Goal: Task Accomplishment & Management: Manage account settings

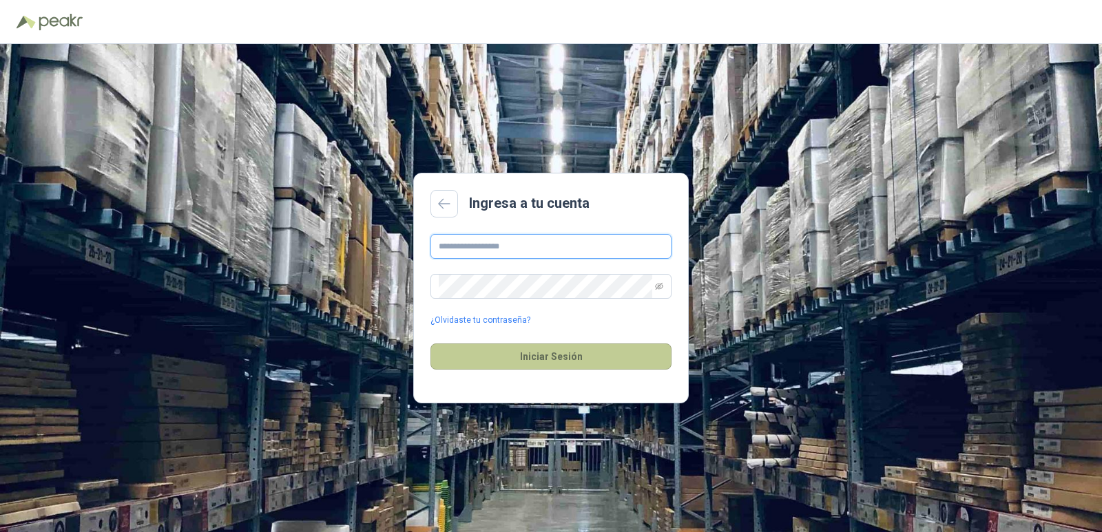
type input "**********"
click at [577, 360] on button "Iniciar Sesión" at bounding box center [550, 357] width 241 height 26
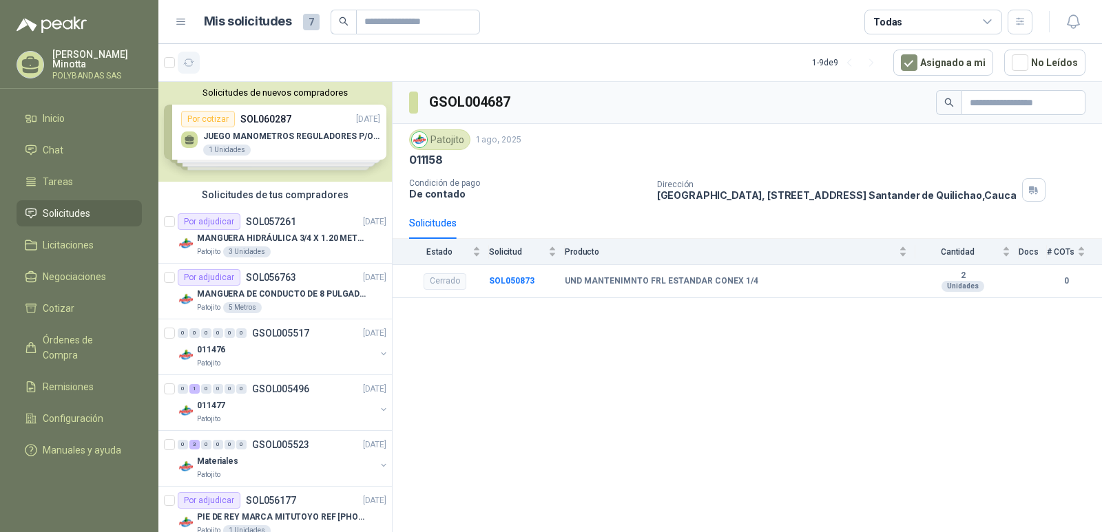
click at [189, 62] on icon "button" at bounding box center [189, 63] width 12 height 12
click at [67, 74] on p "POLYBANDAS SAS" at bounding box center [97, 76] width 90 height 8
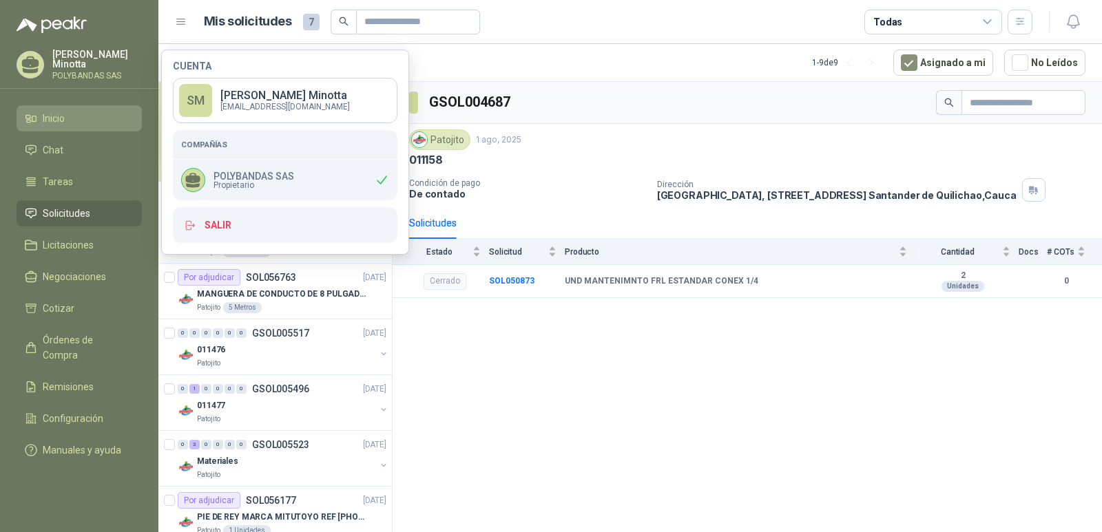
click at [48, 125] on span "Inicio" at bounding box center [54, 118] width 22 height 15
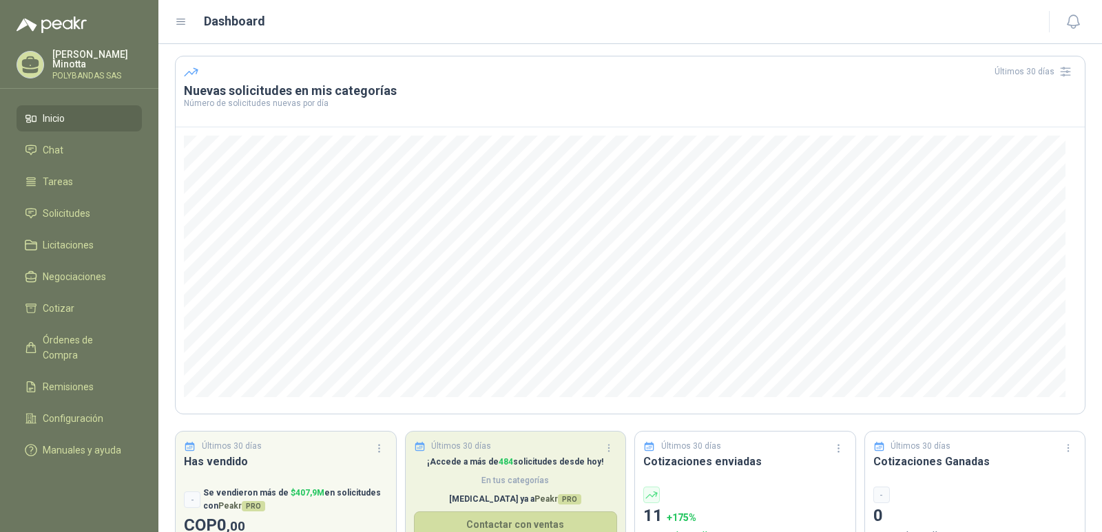
scroll to position [88, 0]
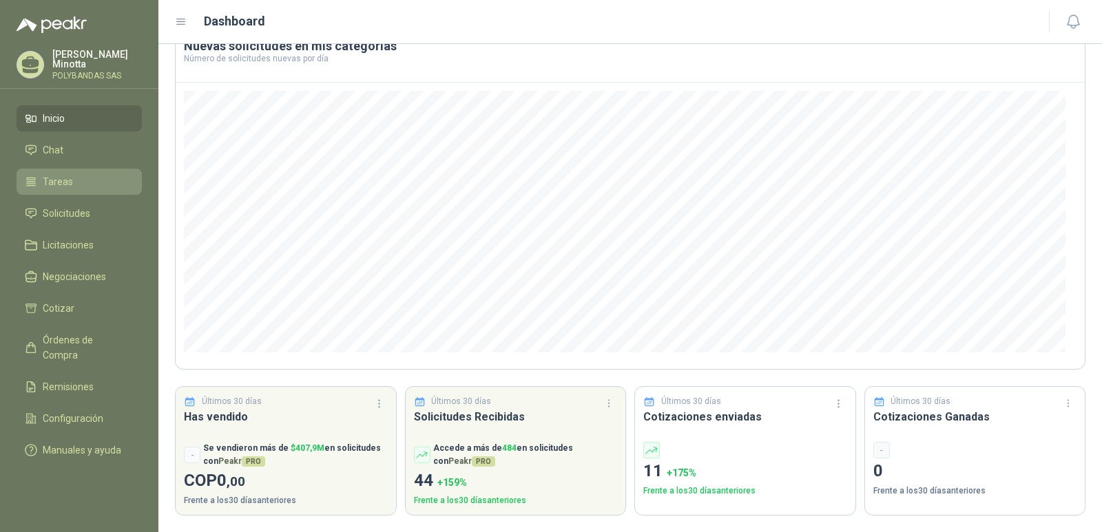
click at [57, 185] on span "Tareas" at bounding box center [58, 181] width 30 height 15
click at [59, 211] on span "Solicitudes" at bounding box center [67, 213] width 48 height 15
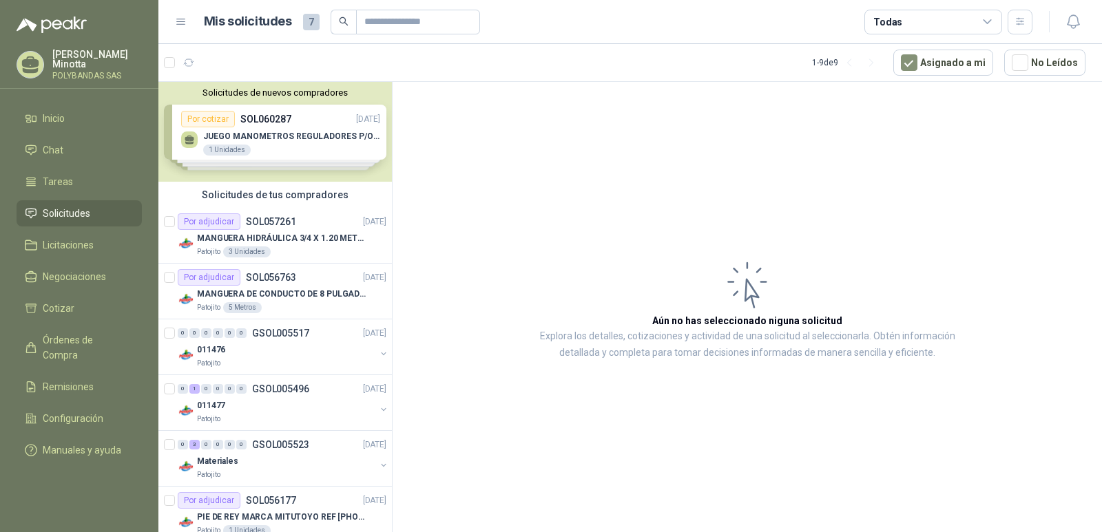
click at [83, 58] on p "Solanyi Andrea Minotta" at bounding box center [97, 59] width 90 height 19
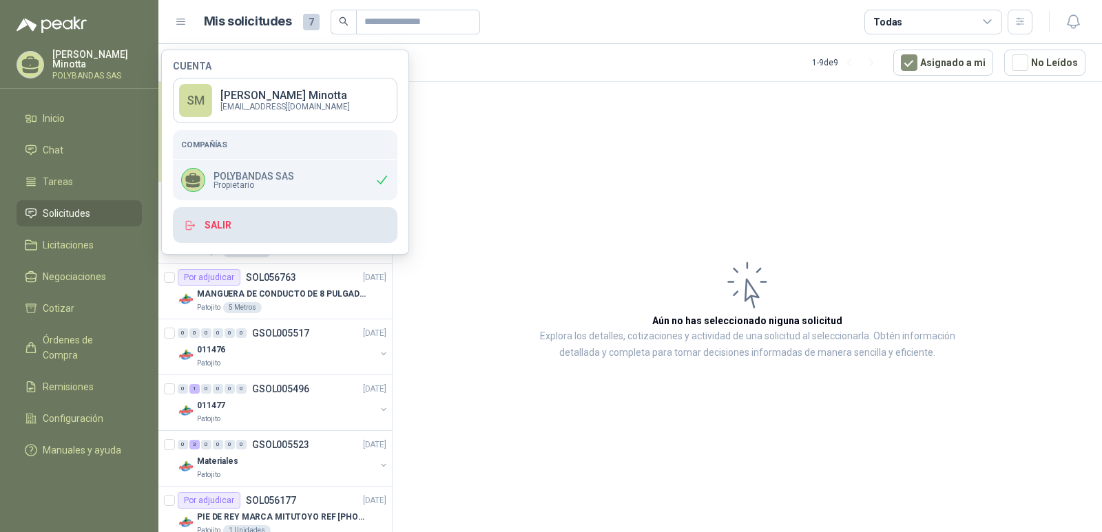
click at [289, 225] on button "Salir" at bounding box center [285, 225] width 225 height 36
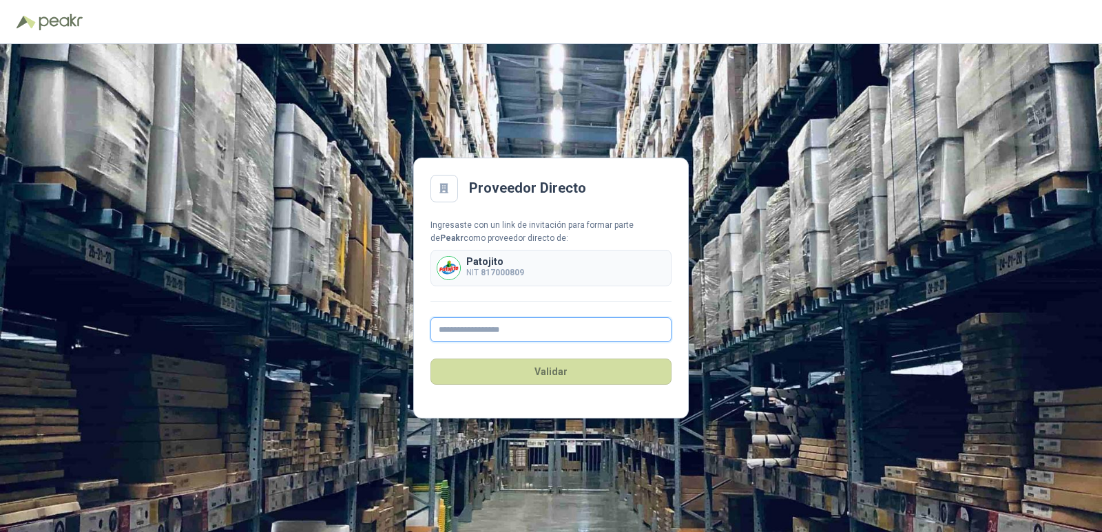
click at [537, 332] on input "text" at bounding box center [550, 329] width 241 height 25
type input "**********"
click at [553, 379] on button "Validar" at bounding box center [550, 372] width 241 height 26
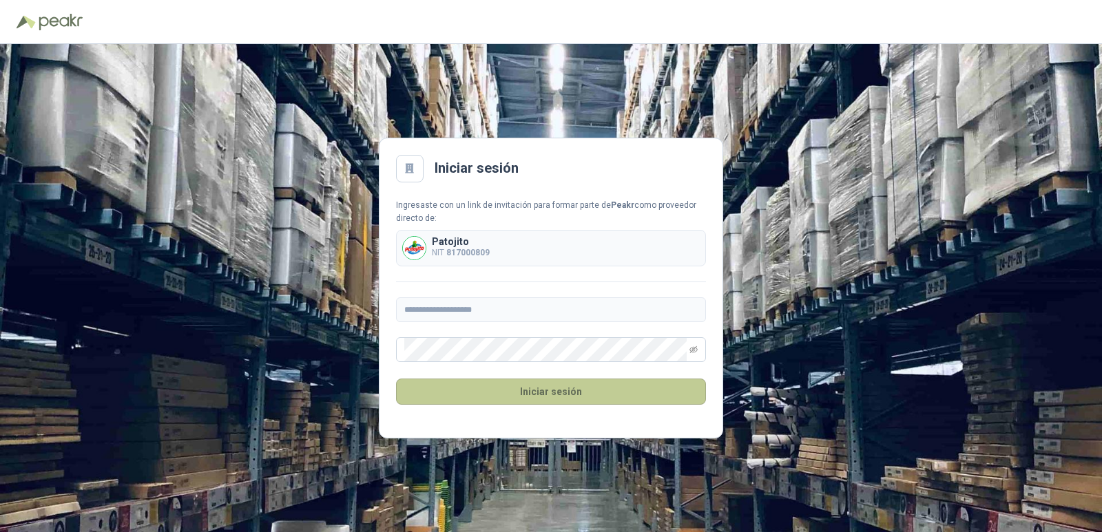
click at [553, 393] on button "Iniciar sesión" at bounding box center [551, 392] width 310 height 26
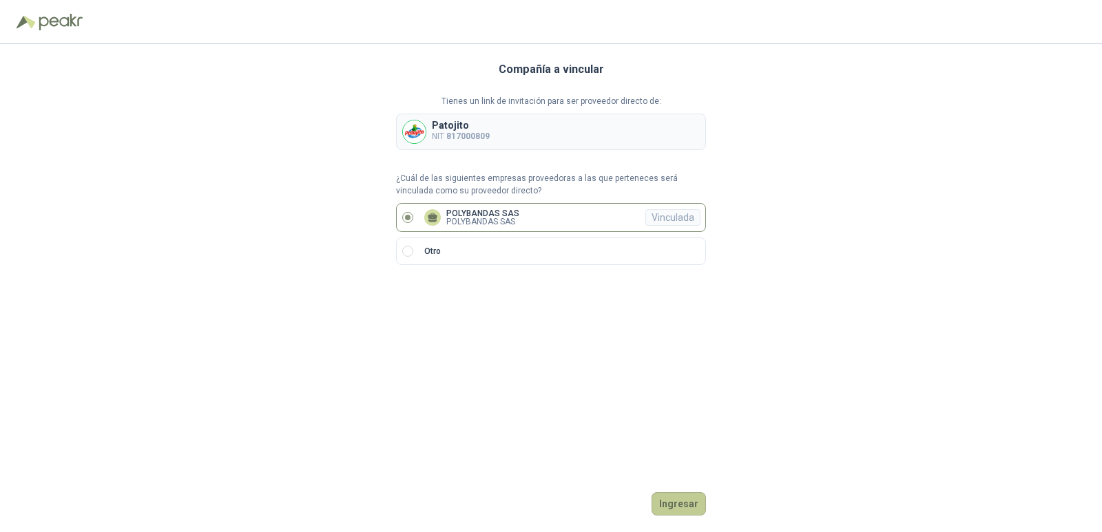
click at [678, 503] on button "Ingresar" at bounding box center [678, 503] width 54 height 23
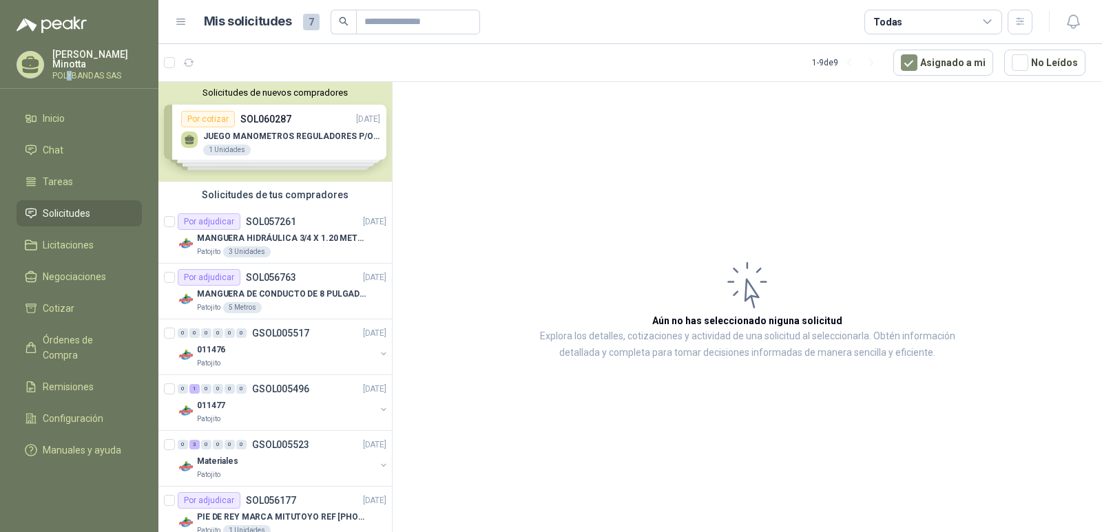
click at [70, 72] on p "POLYBANDAS SAS" at bounding box center [97, 76] width 90 height 8
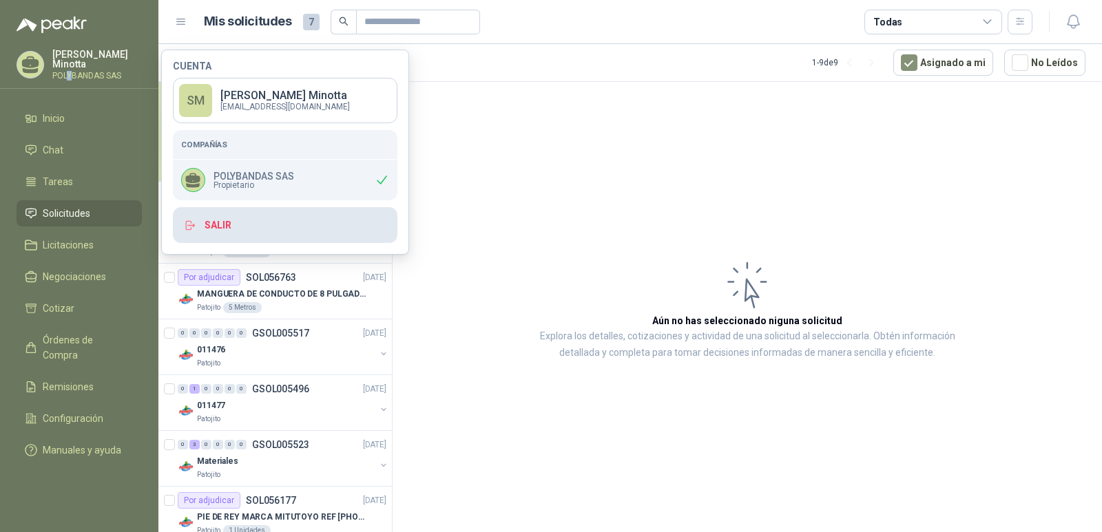
click at [215, 235] on button "Salir" at bounding box center [285, 225] width 225 height 36
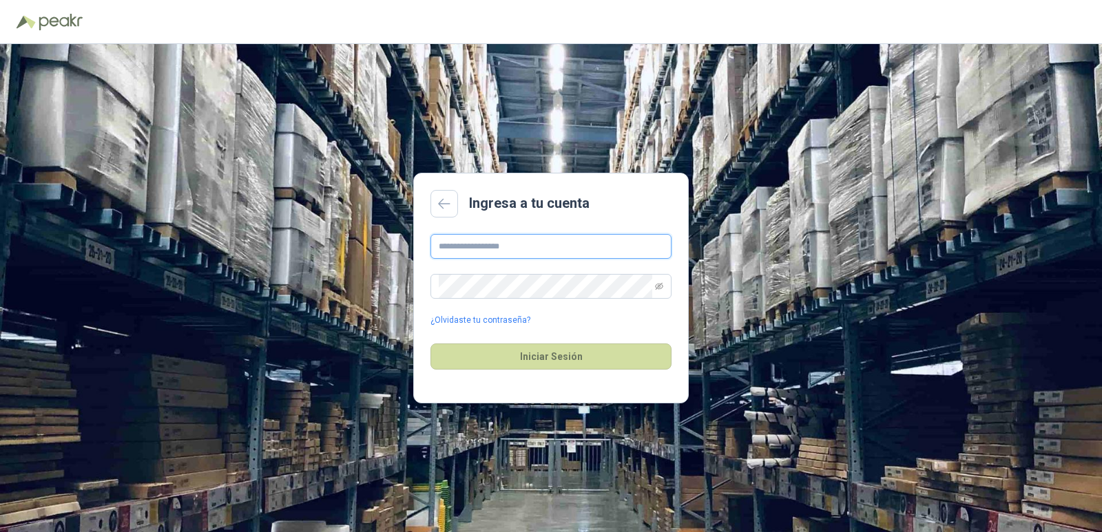
type input "**********"
